Goal: Navigation & Orientation: Find specific page/section

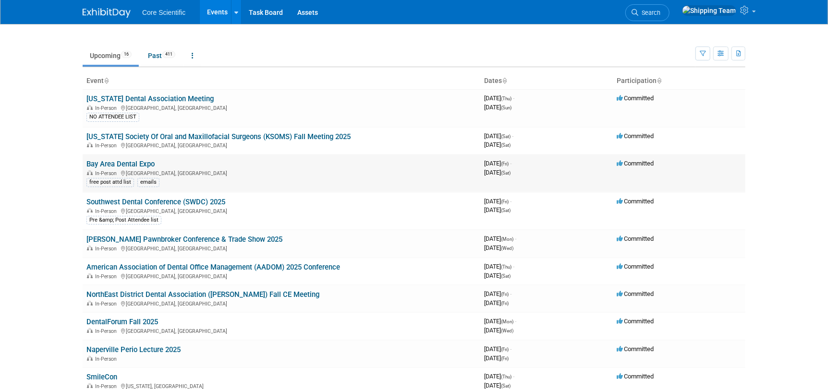
click at [119, 163] on link "Bay Area Dental Expo" at bounding box center [120, 164] width 68 height 9
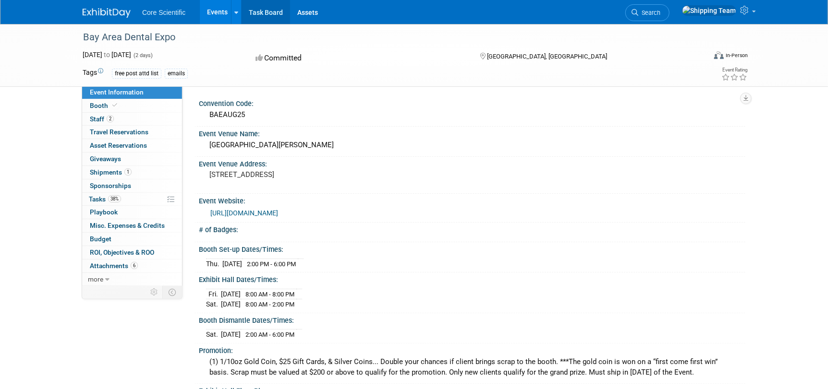
click at [268, 11] on link "Task Board" at bounding box center [266, 12] width 49 height 24
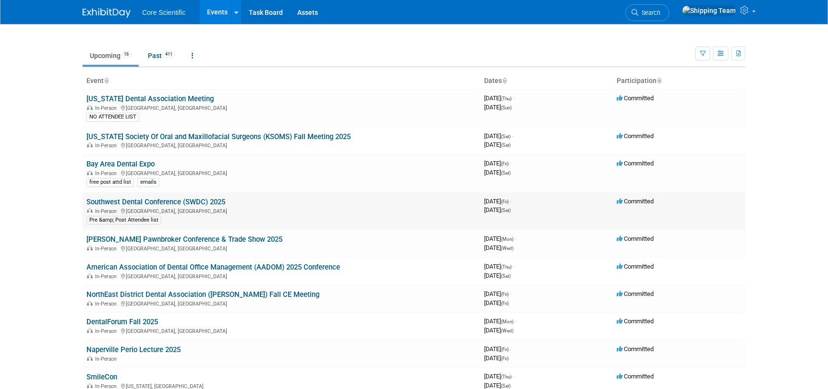
click at [97, 205] on link "Southwest Dental Conference (SWDC) 2025" at bounding box center [155, 202] width 139 height 9
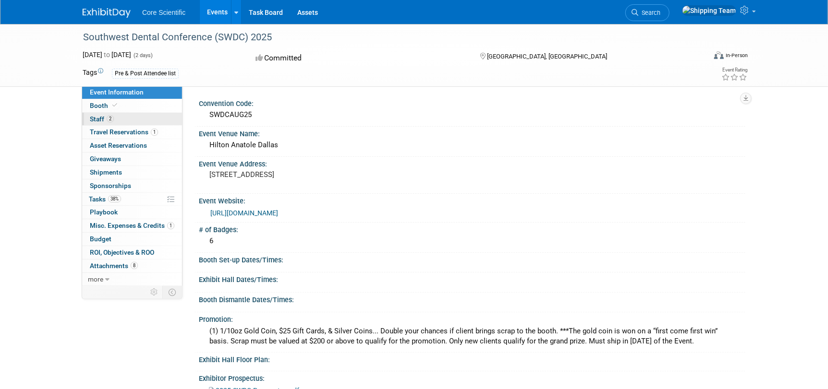
click at [97, 116] on span "Staff 2" at bounding box center [102, 119] width 24 height 8
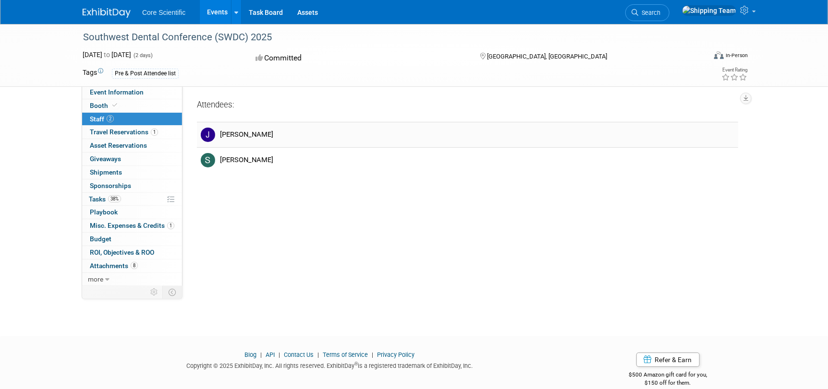
drag, startPoint x: 221, startPoint y: 133, endPoint x: 297, endPoint y: 134, distance: 76.4
click at [297, 134] on div "[PERSON_NAME]" at bounding box center [477, 134] width 514 height 9
copy div "Jordan McCullough"
click at [108, 174] on span "Shipments 0" at bounding box center [106, 173] width 32 height 8
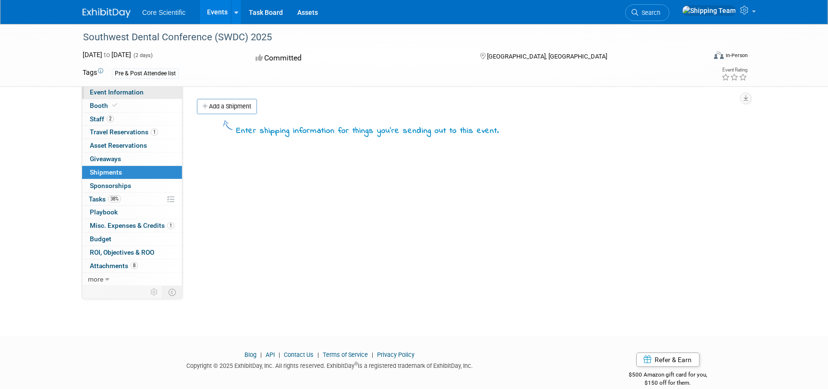
click at [116, 95] on span "Event Information" at bounding box center [117, 92] width 54 height 8
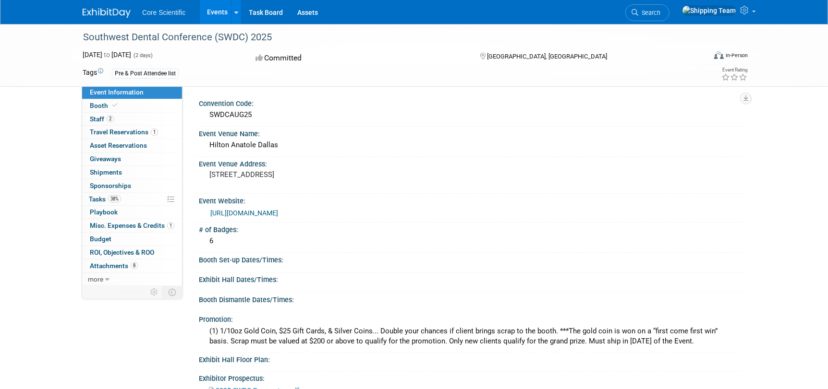
click at [241, 214] on link "https://swdentalconf.org/" at bounding box center [244, 213] width 68 height 8
